Goal: Transaction & Acquisition: Purchase product/service

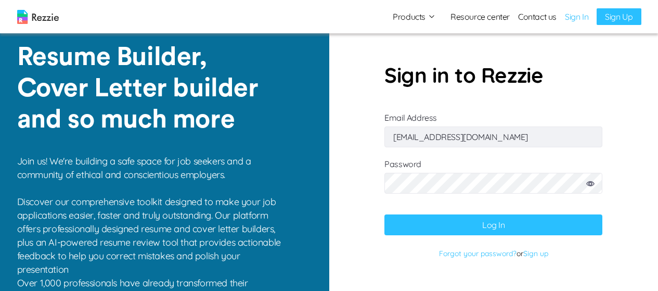
click at [525, 136] on input "[EMAIL_ADDRESS][DOMAIN_NAME]" at bounding box center [493, 136] width 218 height 21
type input "[EMAIL_ADDRESS][DOMAIN_NAME]"
click at [446, 220] on button "Log In" at bounding box center [493, 224] width 218 height 21
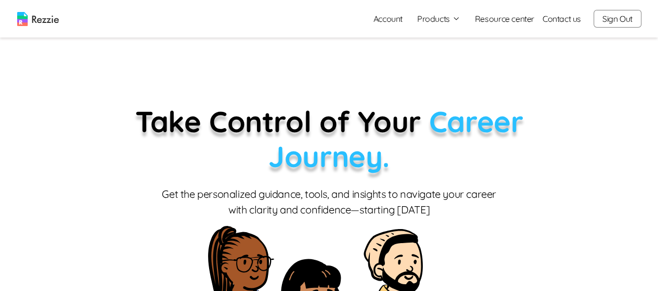
click at [458, 18] on icon "button" at bounding box center [456, 18] width 5 height 3
click at [442, 62] on link "AI Resume Review" at bounding box center [450, 59] width 127 height 21
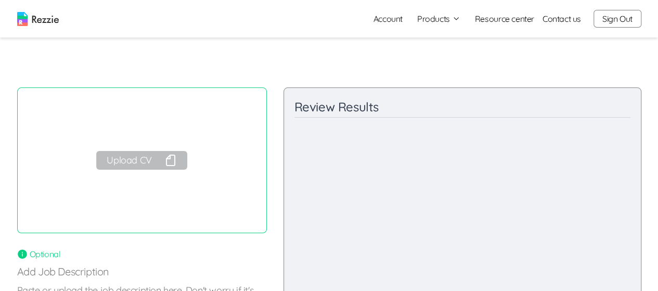
click at [168, 157] on icon "button" at bounding box center [170, 160] width 8 height 10
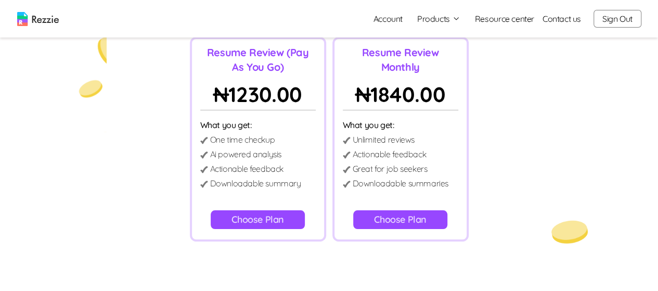
click at [420, 220] on button "Choose Plan" at bounding box center [400, 219] width 94 height 19
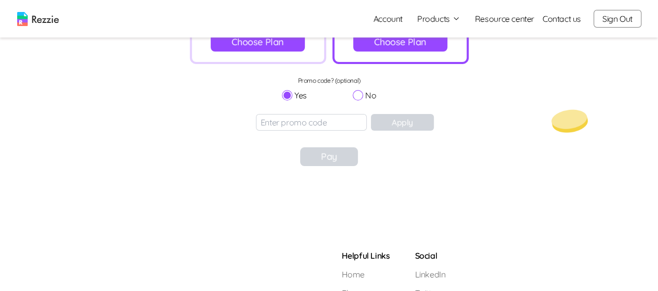
scroll to position [281, 0]
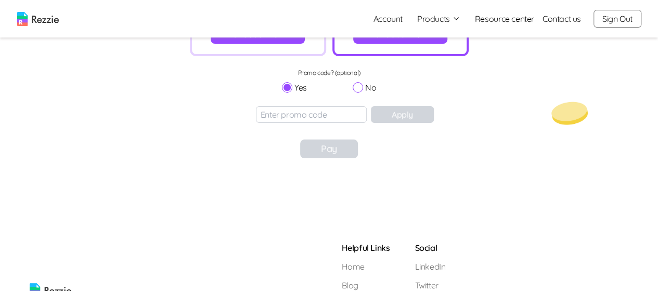
click at [357, 89] on input "No" at bounding box center [358, 87] width 10 height 10
radio input "true"
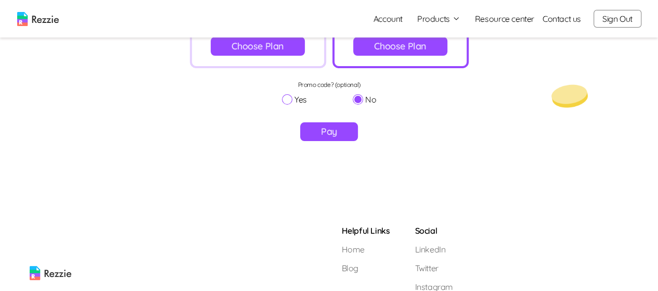
scroll to position [262, 0]
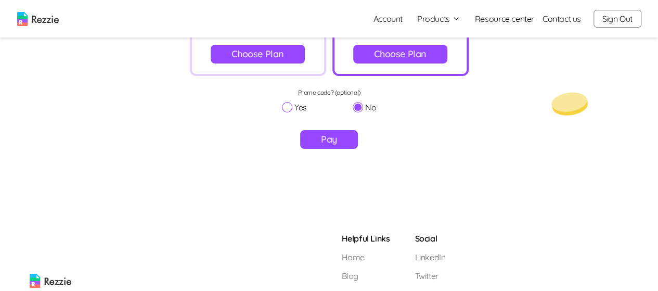
click at [336, 135] on button "Pay" at bounding box center [329, 139] width 58 height 19
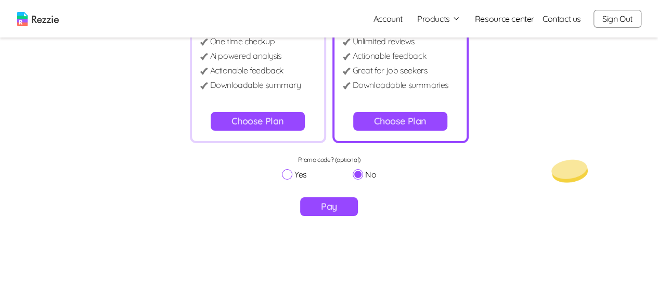
scroll to position [194, 0]
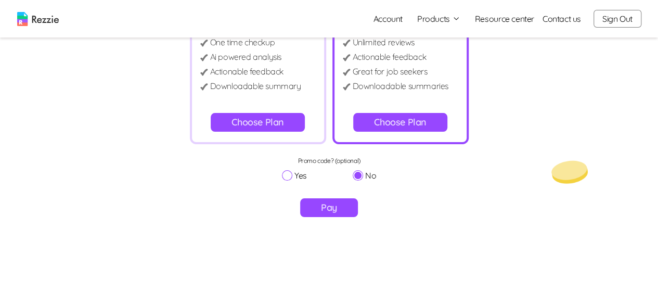
click at [281, 119] on button "Choose Plan" at bounding box center [258, 122] width 94 height 19
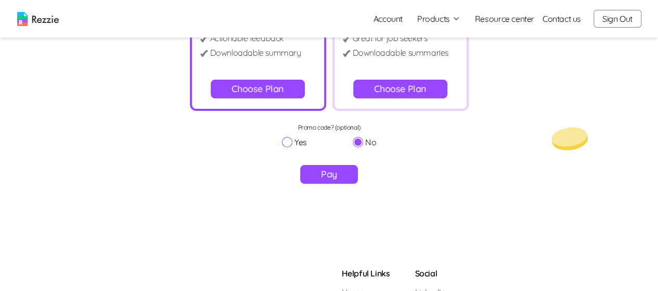
scroll to position [222, 0]
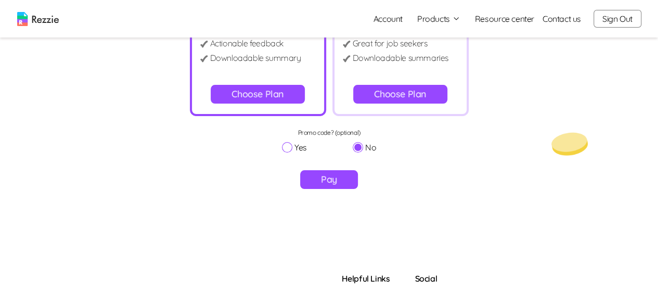
click at [289, 147] on input "Yes" at bounding box center [287, 147] width 10 height 10
radio input "true"
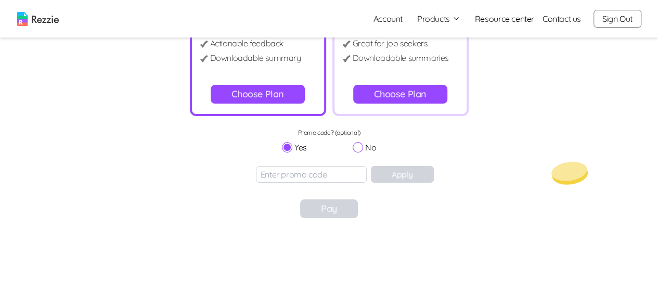
click at [358, 147] on input "No" at bounding box center [358, 147] width 10 height 10
radio input "true"
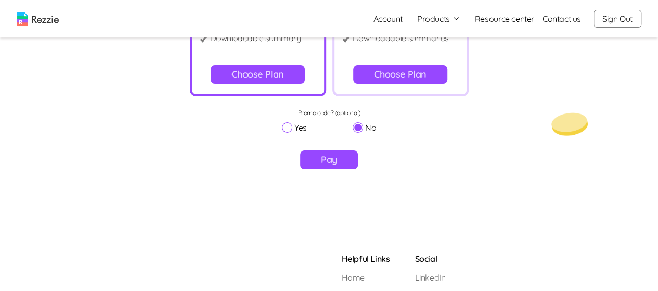
scroll to position [240, 0]
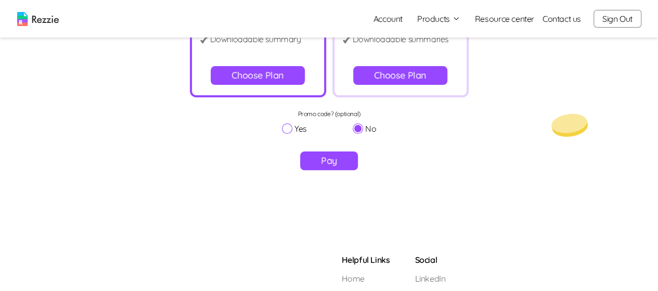
click at [336, 160] on button "Pay" at bounding box center [329, 160] width 58 height 19
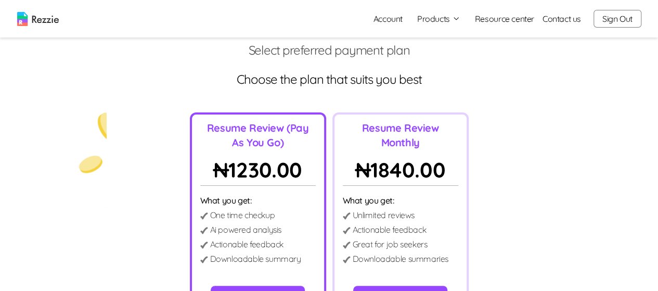
scroll to position [0, 0]
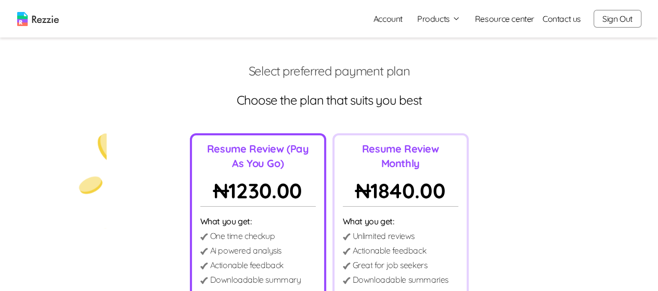
click at [59, 24] on img at bounding box center [38, 19] width 42 height 14
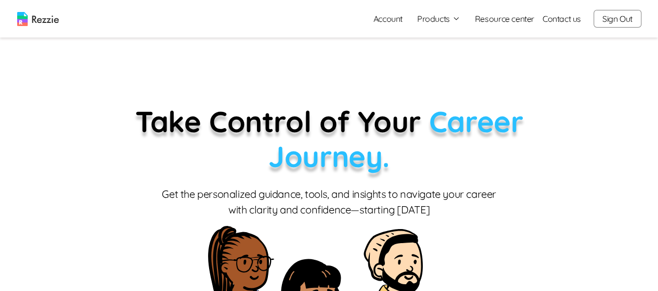
click at [439, 23] on button "Products" at bounding box center [438, 18] width 43 height 12
click at [462, 41] on link "Resume & Cover Letter Builder" at bounding box center [450, 39] width 127 height 21
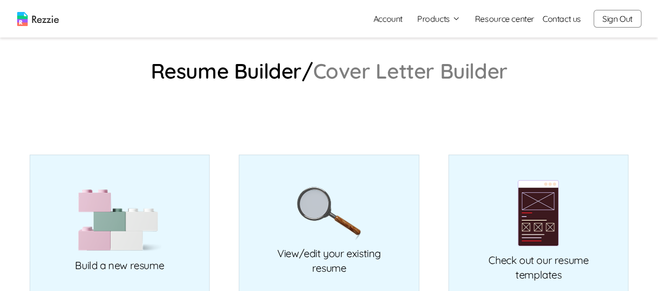
click at [618, 20] on button "Sign Out" at bounding box center [618, 19] width 48 height 18
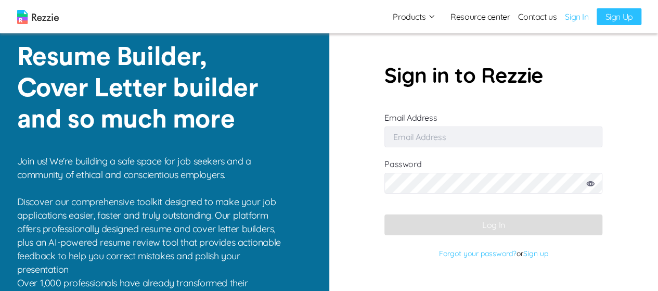
type input "[EMAIL_ADDRESS][DOMAIN_NAME]"
